Goal: Task Accomplishment & Management: Manage account settings

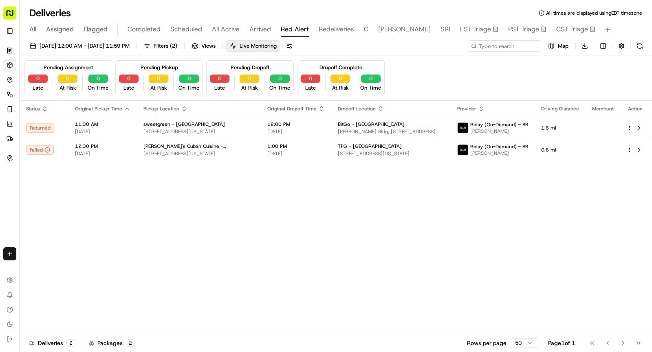
click at [270, 27] on div "All Assigned Flagged Completed Scheduled All Active Arrived Red Alert Redeliver…" at bounding box center [336, 30] width 633 height 14
click at [263, 27] on span "Arrived" at bounding box center [261, 29] width 22 height 10
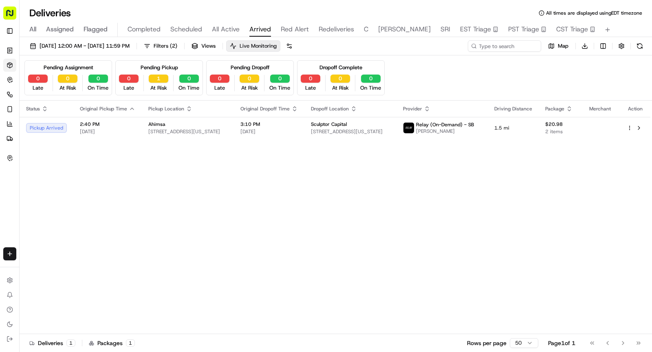
click at [277, 49] on span "Live Monitoring" at bounding box center [258, 45] width 37 height 7
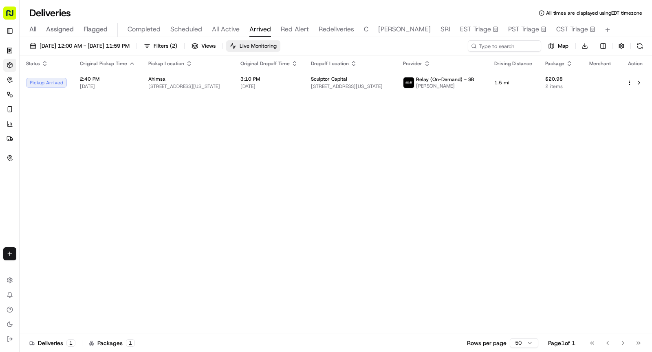
click at [277, 49] on span "Live Monitoring" at bounding box center [258, 45] width 37 height 7
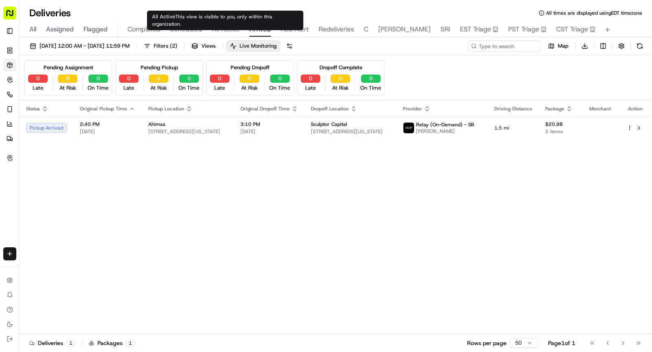
click at [234, 32] on span "All Active" at bounding box center [226, 29] width 28 height 10
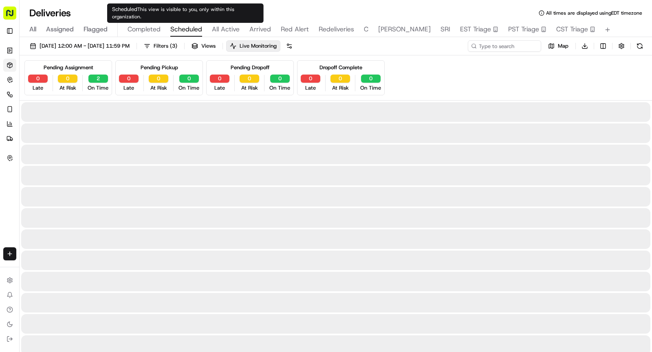
click at [188, 29] on span "Scheduled" at bounding box center [186, 29] width 32 height 10
